Goal: Transaction & Acquisition: Purchase product/service

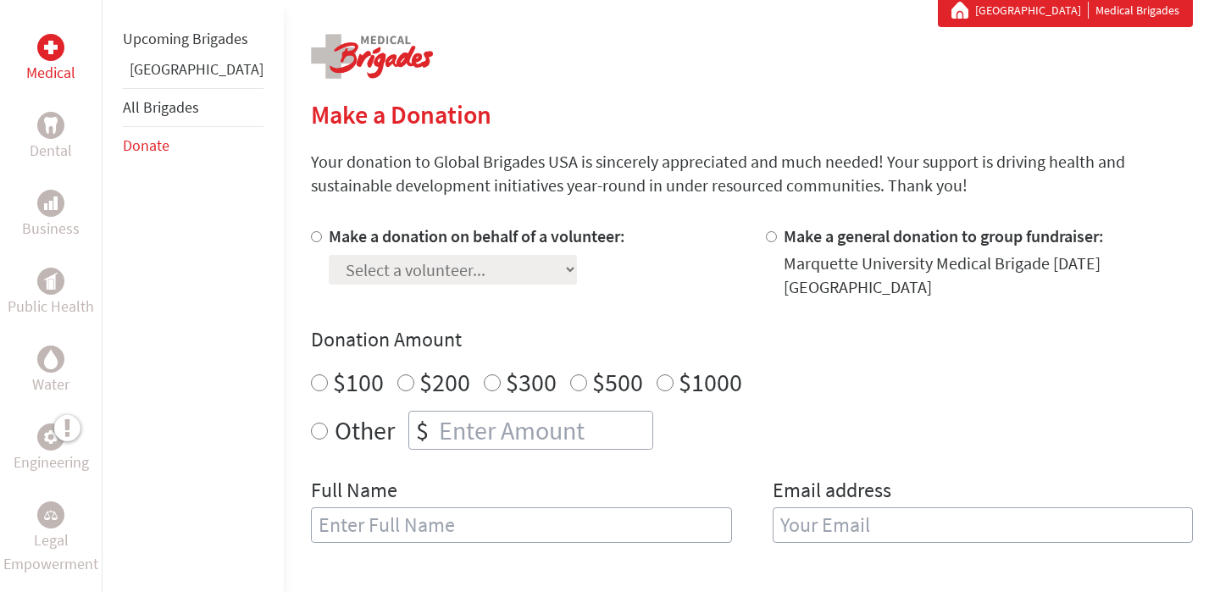
scroll to position [324, 0]
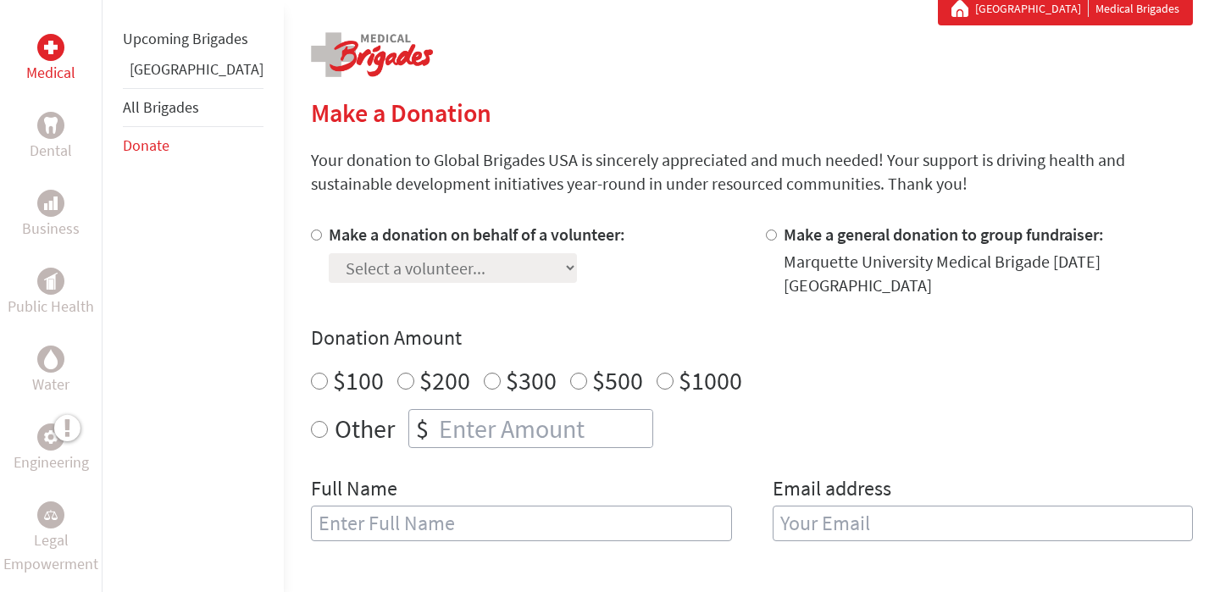
click at [311, 239] on div at bounding box center [320, 260] width 18 height 75
click at [311, 238] on input "Make a donation on behalf of a volunteer:" at bounding box center [316, 235] width 11 height 11
radio input "true"
select select "D35B8B2C-7C68-11EF-BF8B-42010A8A0043"
click at [584, 283] on div "Make a donation on behalf of a volunteer: Select a volunteer... [PERSON_NAME] […" at bounding box center [752, 392] width 882 height 339
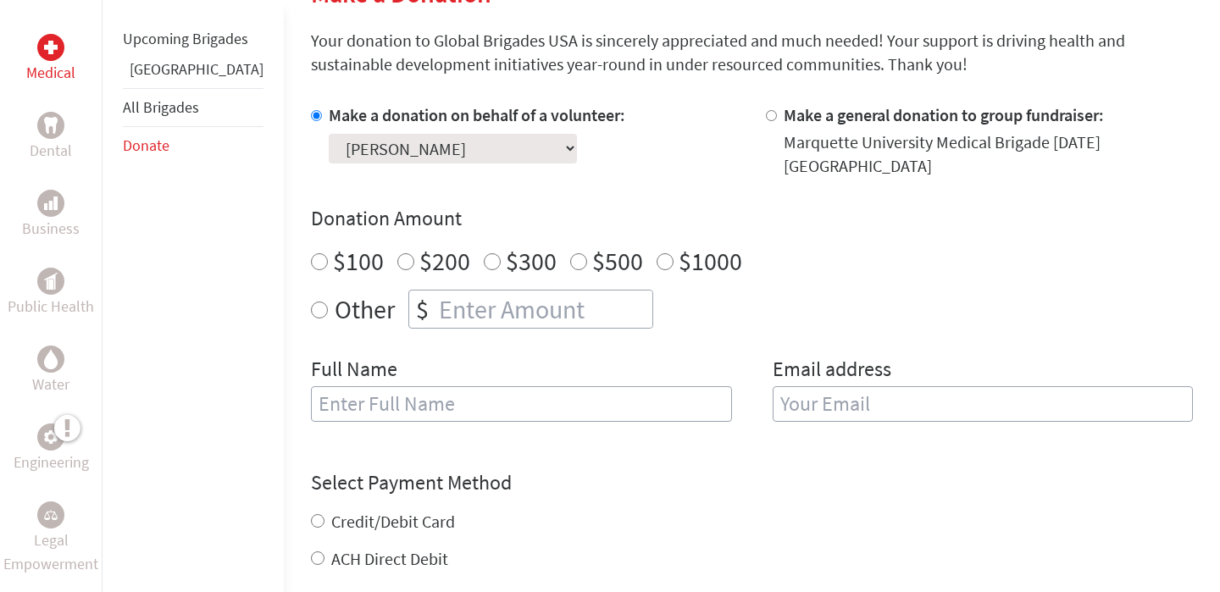
scroll to position [449, 0]
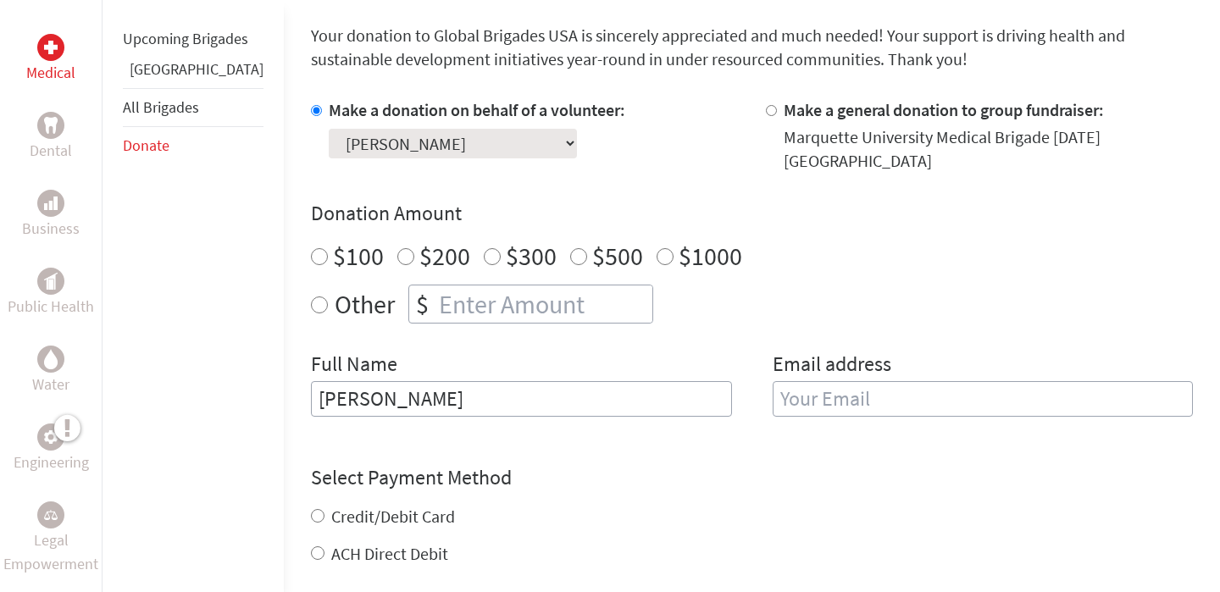
type input "[PERSON_NAME]"
click at [590, 479] on div "Select Payment Method NOTE: American Express is not accepted. Please proceed no…" at bounding box center [752, 515] width 882 height 102
click at [311, 509] on input "Credit/Debit Card" at bounding box center [318, 516] width 14 height 14
radio input "true"
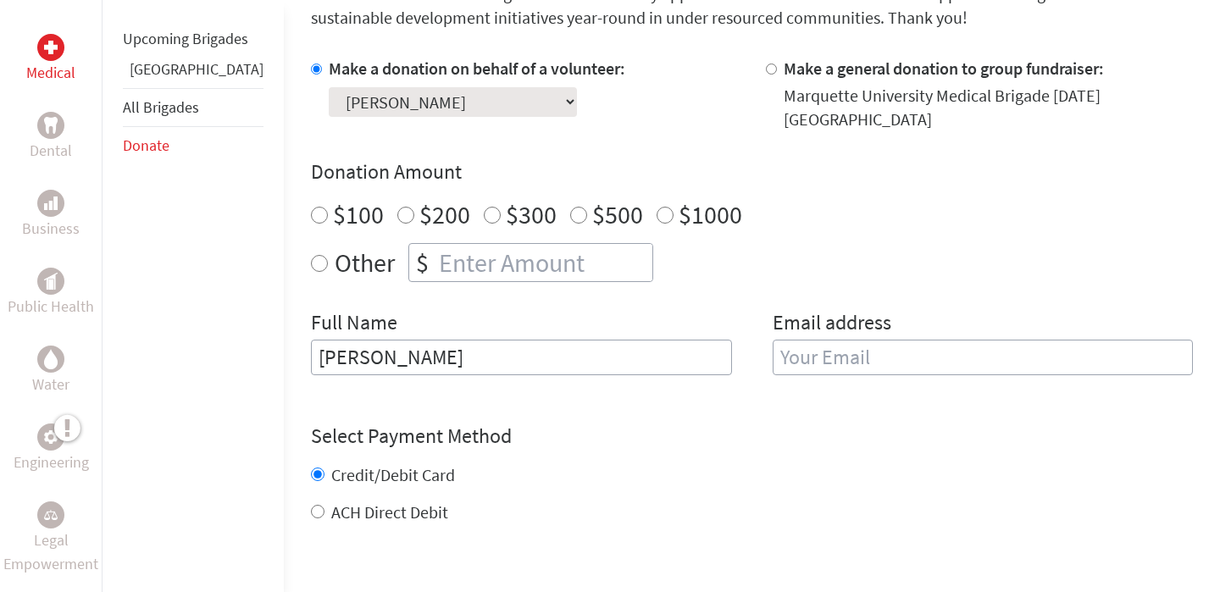
scroll to position [367, 0]
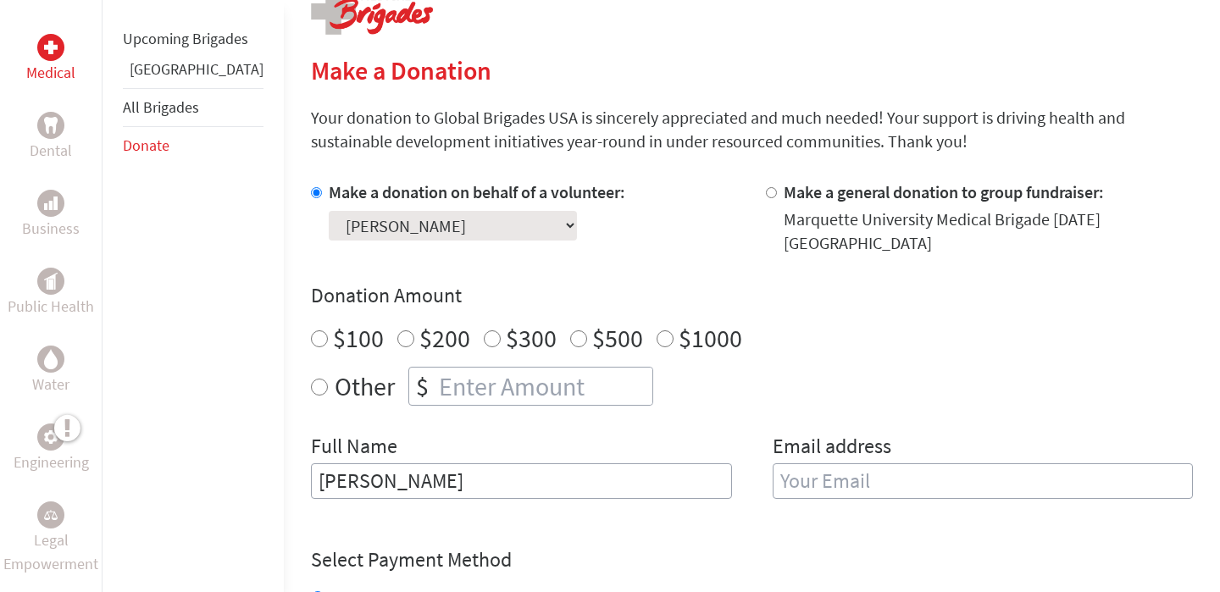
click at [422, 341] on div "Donation Amount $100 $200 $300 $500 $1000 Other $" at bounding box center [752, 344] width 882 height 124
radio input "true"
click at [435, 368] on input "number" at bounding box center [543, 386] width 217 height 37
type input "700"
click at [465, 433] on div "Full Name [PERSON_NAME]" at bounding box center [521, 476] width 421 height 86
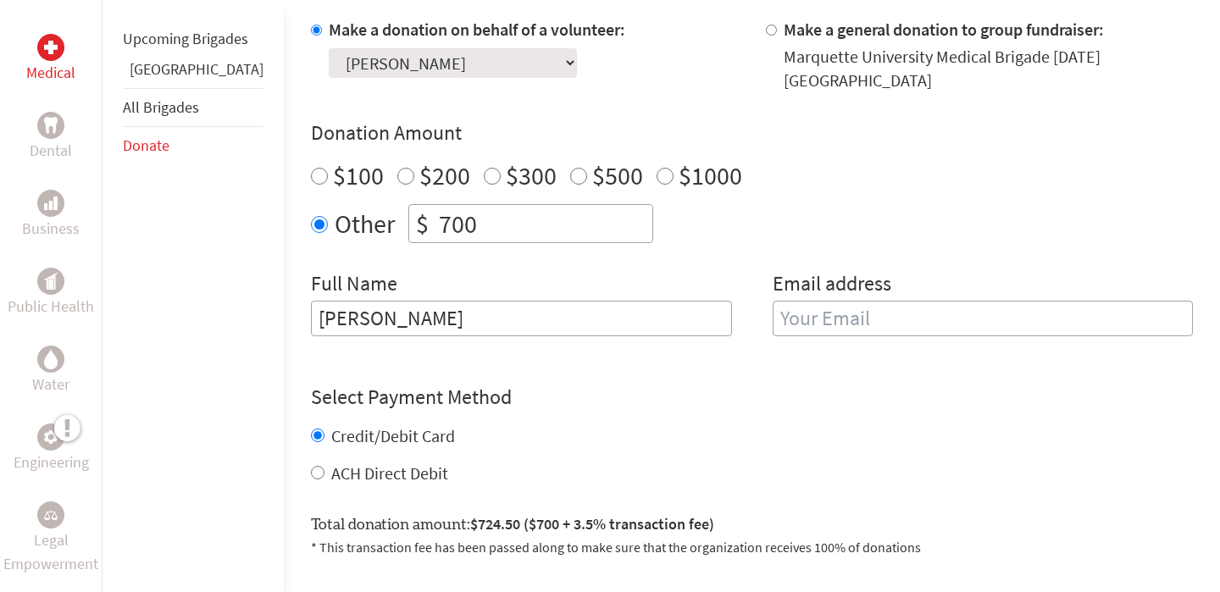
scroll to position [642, 0]
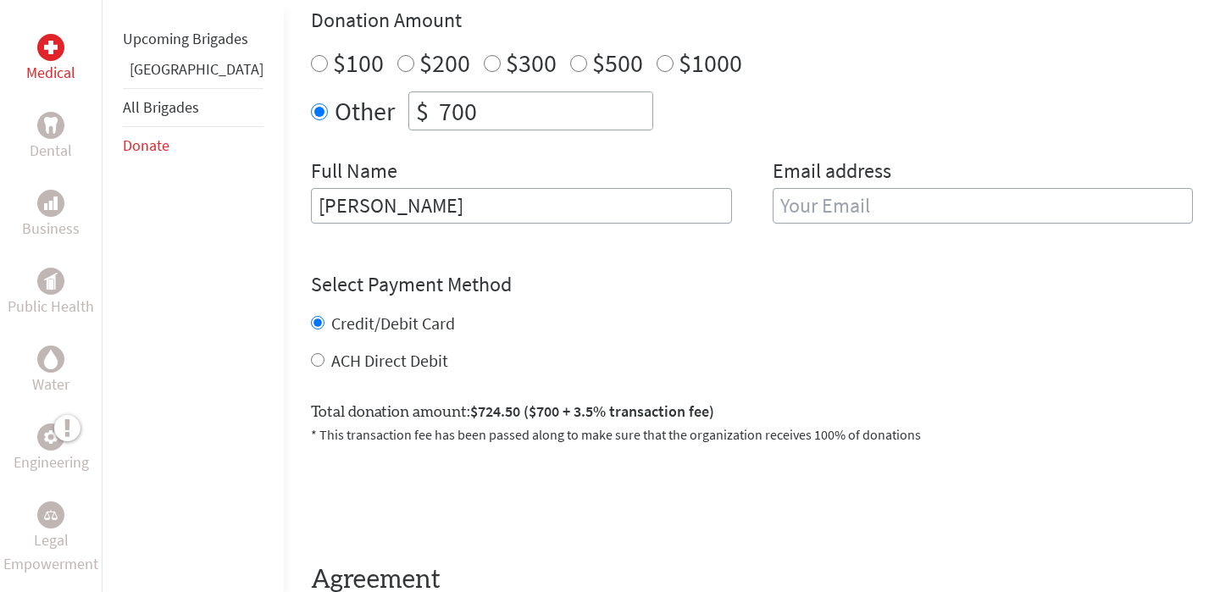
type input "a"
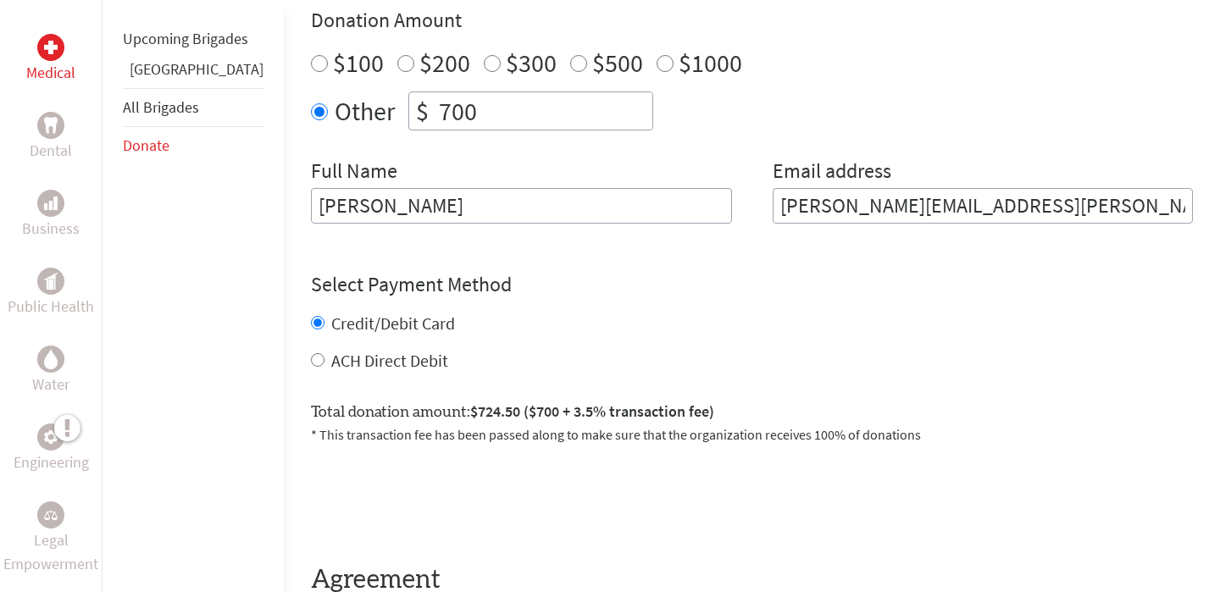
type input "[PERSON_NAME][EMAIL_ADDRESS][PERSON_NAME][DOMAIN_NAME]"
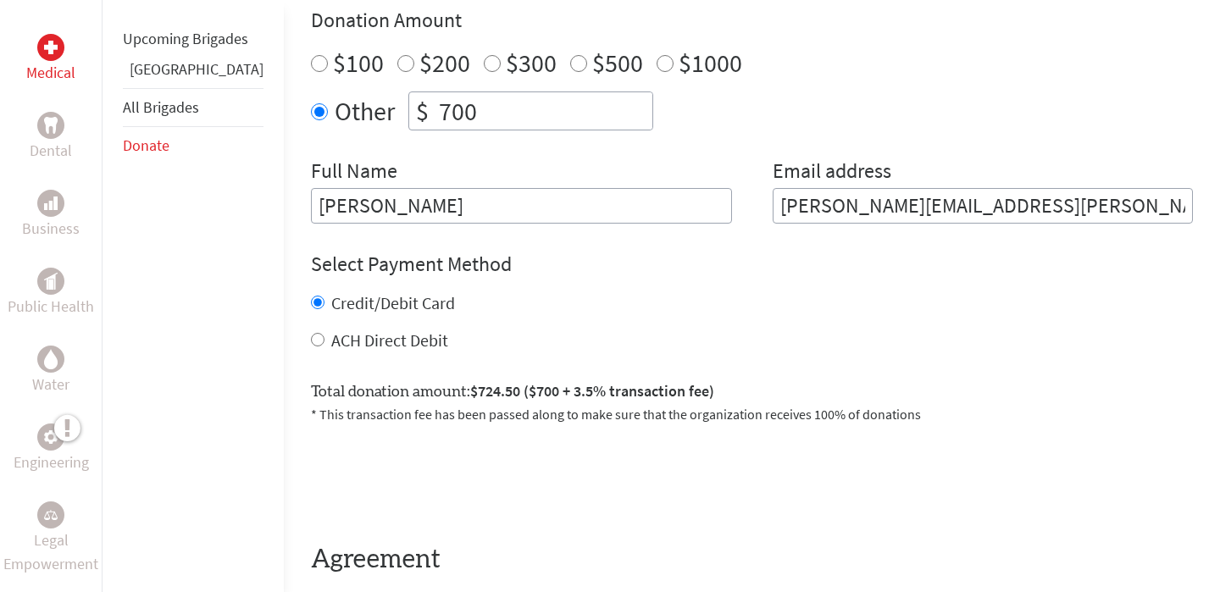
click at [635, 364] on form "Make a donation on behalf of a volunteer: Select a volunteer... [PERSON_NAME] […" at bounding box center [752, 260] width 882 height 711
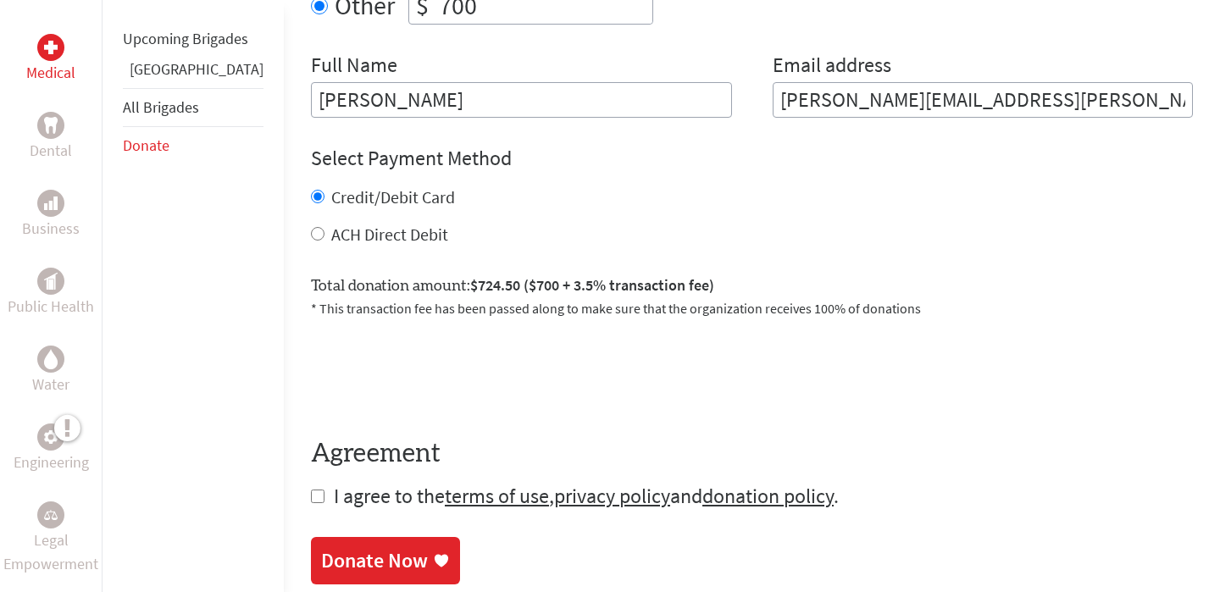
scroll to position [773, 0]
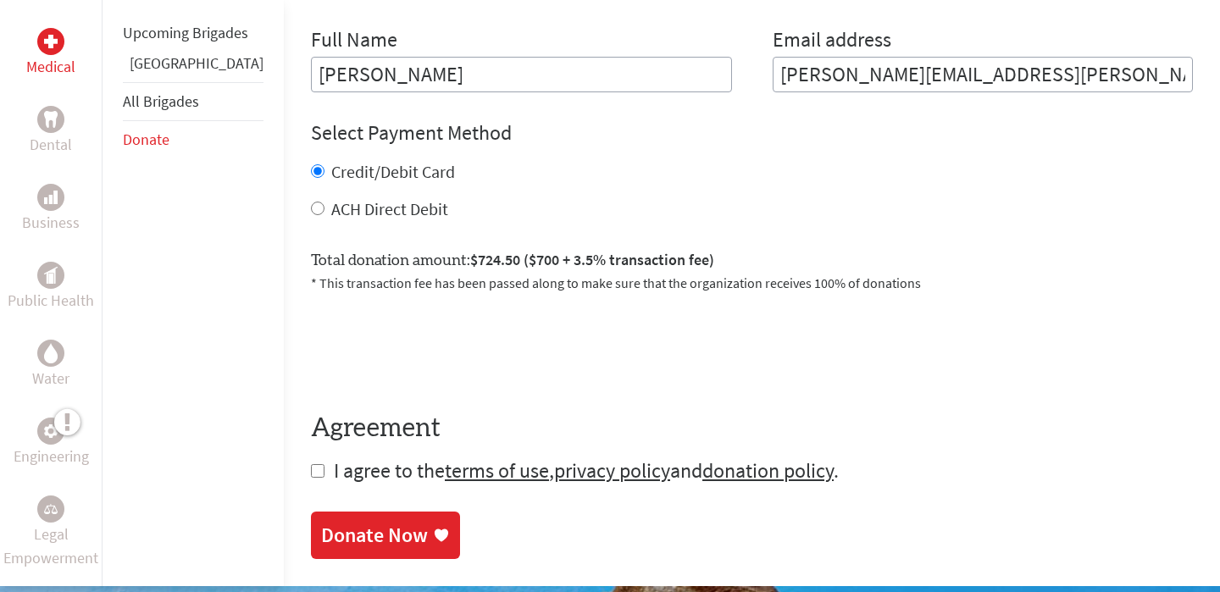
click at [311, 464] on input "checkbox" at bounding box center [318, 471] width 14 height 14
checkbox input "true"
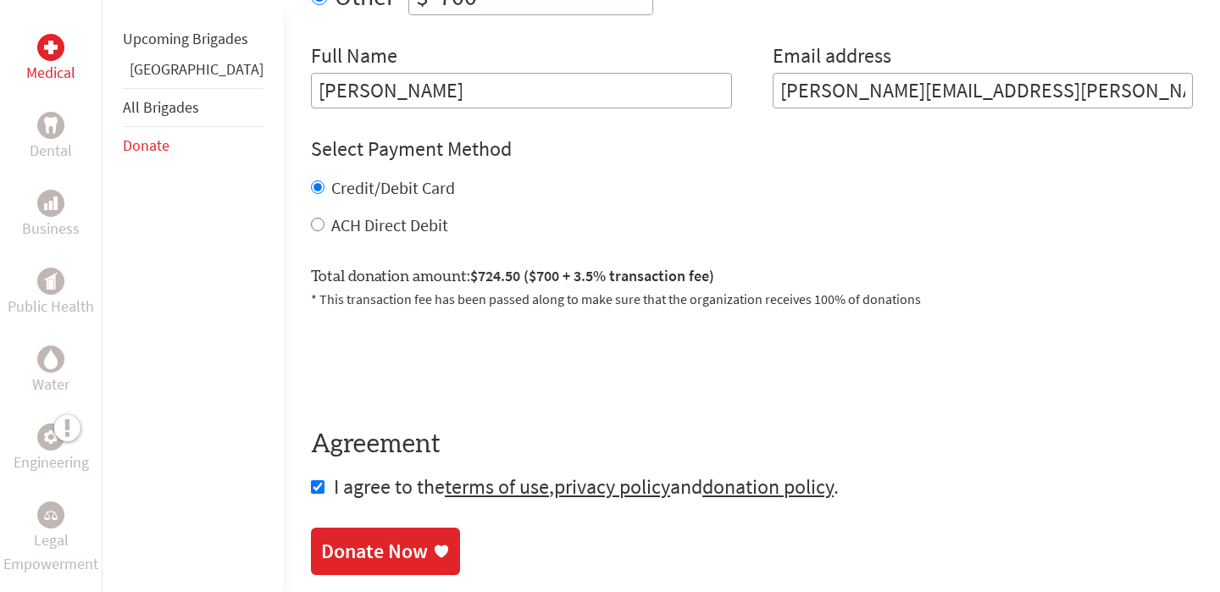
scroll to position [758, 0]
click at [311, 217] on input "ACH Direct Debit" at bounding box center [318, 224] width 14 height 14
radio input "true"
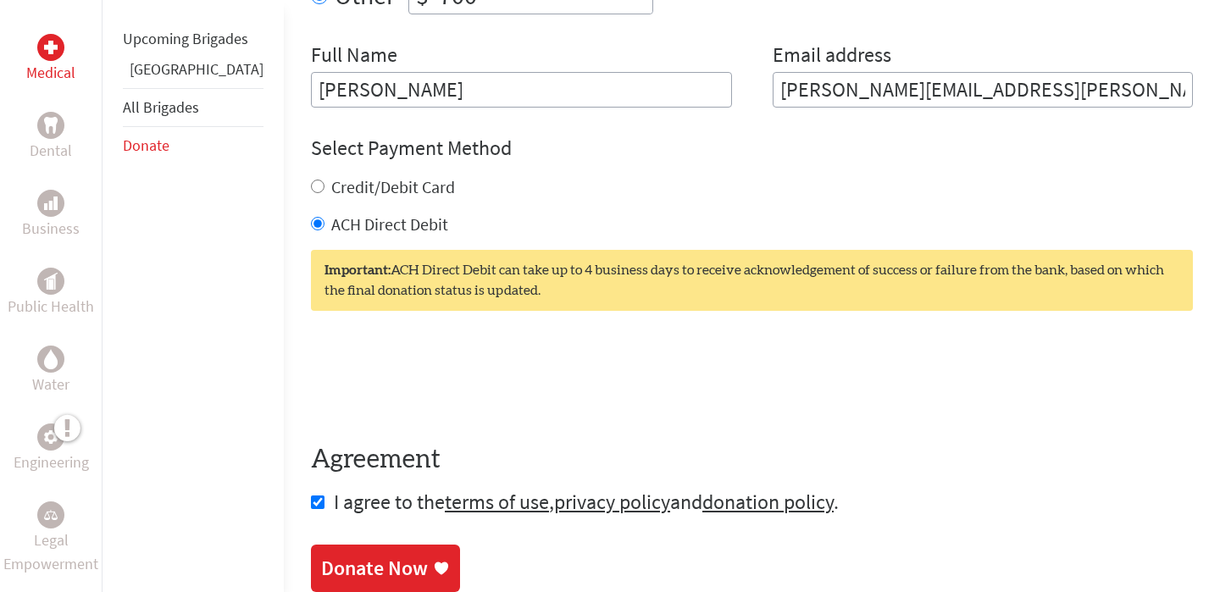
click at [351, 555] on div "Donate Now" at bounding box center [374, 568] width 107 height 27
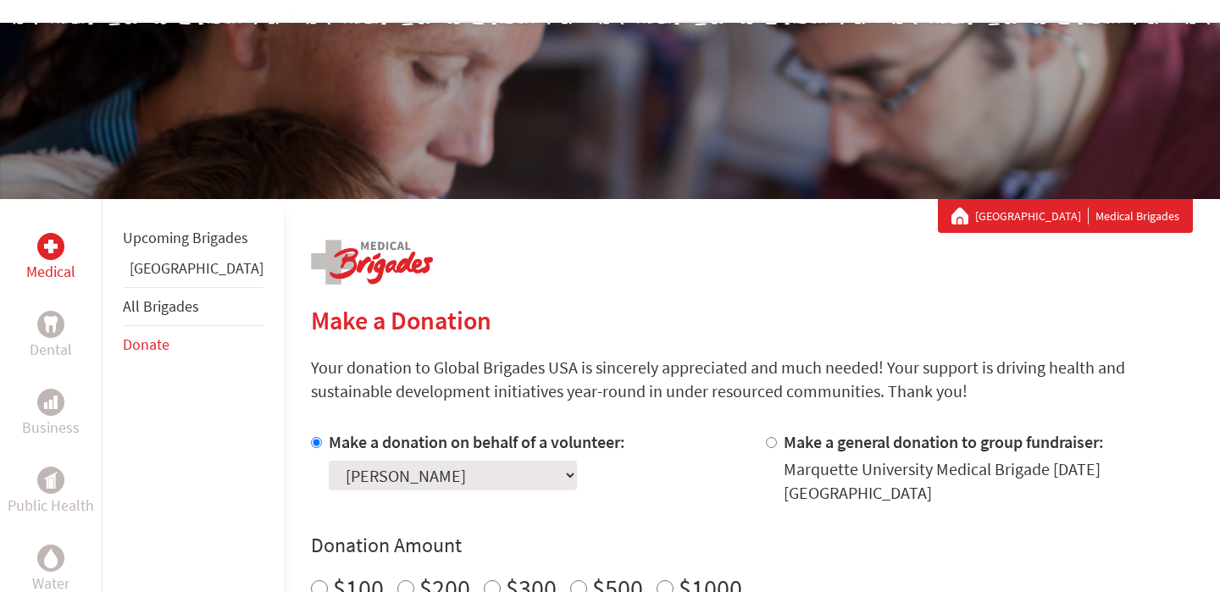
scroll to position [186, 0]
